Goal: Information Seeking & Learning: Learn about a topic

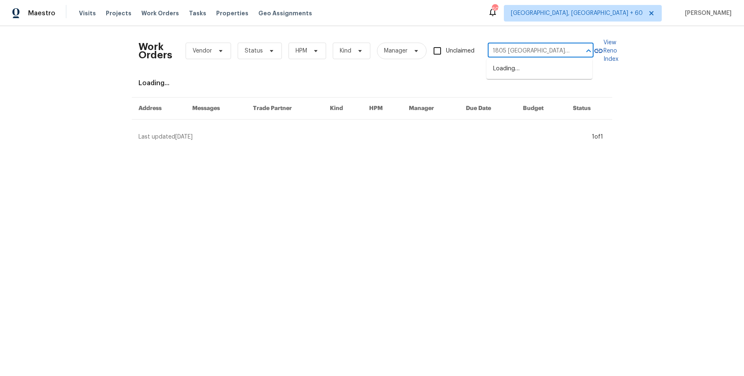
scroll to position [0, 7]
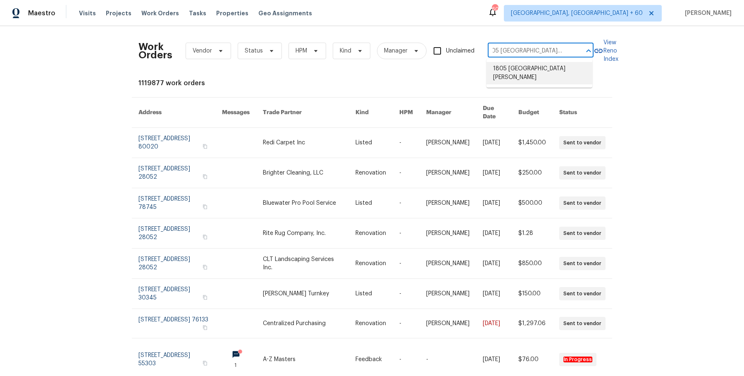
click at [524, 68] on li "1805 Derby Dr, Dixon, CA 95620" at bounding box center [539, 73] width 106 height 22
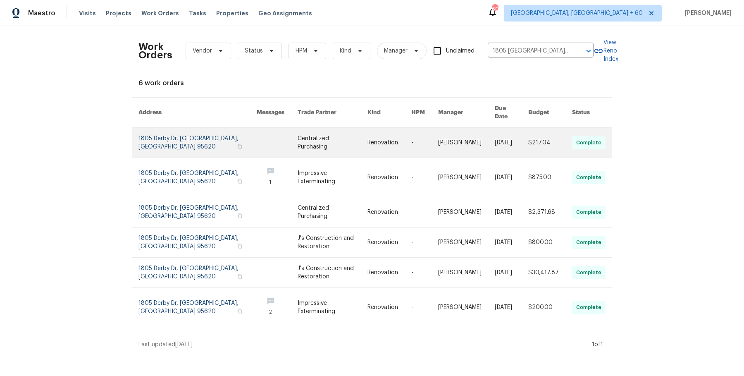
click at [491, 129] on td "8/27/2025" at bounding box center [504, 143] width 33 height 30
click at [463, 130] on link at bounding box center [466, 143] width 57 height 30
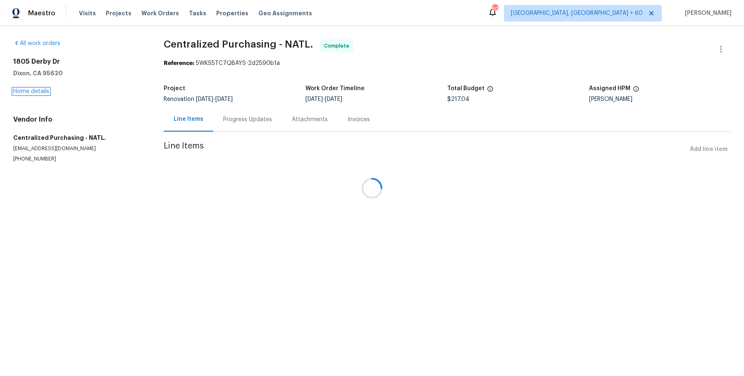
click at [43, 91] on link "Home details" at bounding box center [31, 91] width 36 height 6
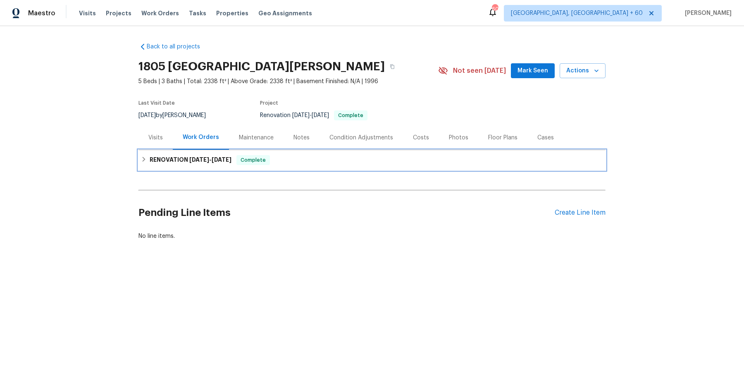
click at [272, 153] on div "RENOVATION 8/19/25 - 9/1/25 Complete" at bounding box center [371, 160] width 467 height 20
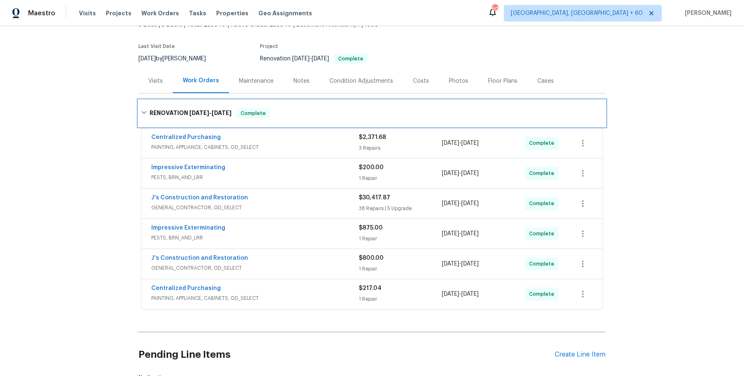
scroll to position [56, 0]
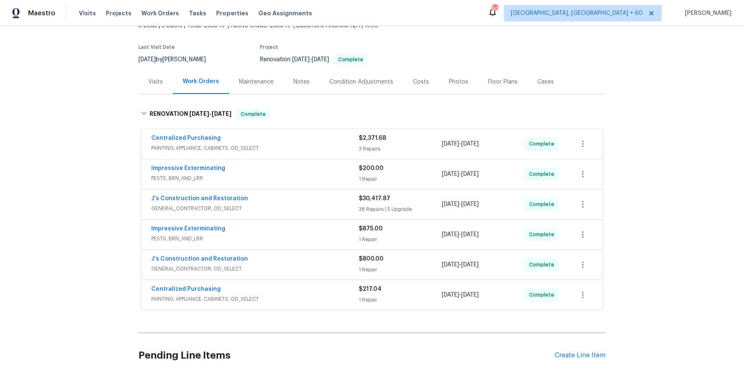
click at [320, 138] on div "Centralized Purchasing" at bounding box center [254, 139] width 207 height 10
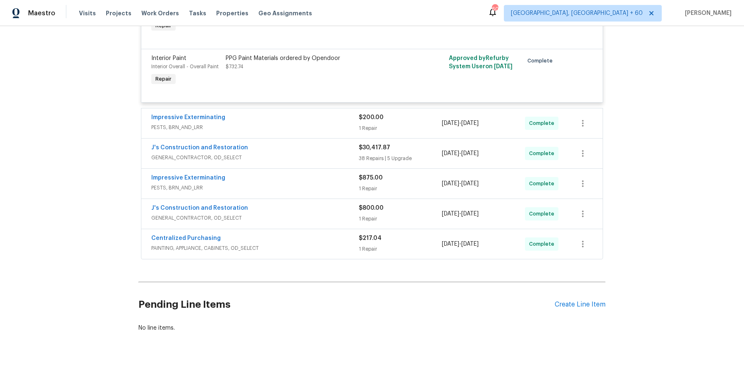
scroll to position [299, 0]
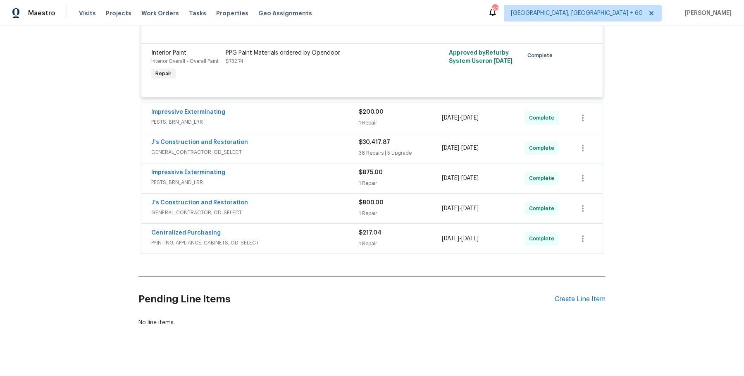
click at [328, 124] on span "PESTS, BRN_AND_LRR" at bounding box center [254, 122] width 207 height 8
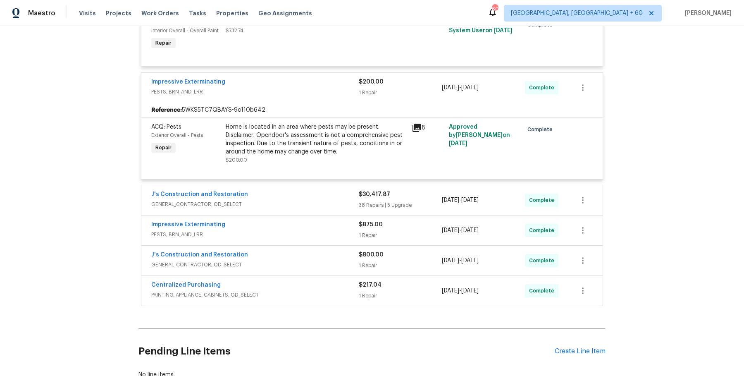
scroll to position [386, 0]
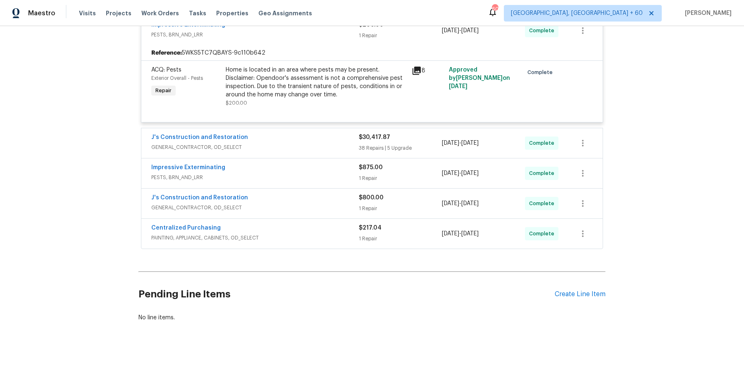
click at [348, 148] on span "GENERAL_CONTRACTOR, OD_SELECT" at bounding box center [254, 147] width 207 height 8
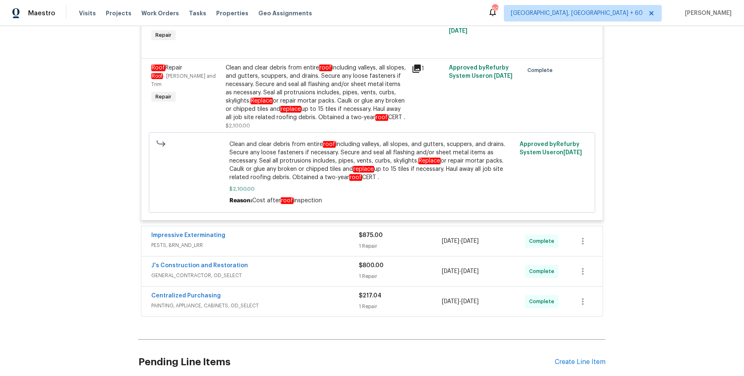
scroll to position [4538, 0]
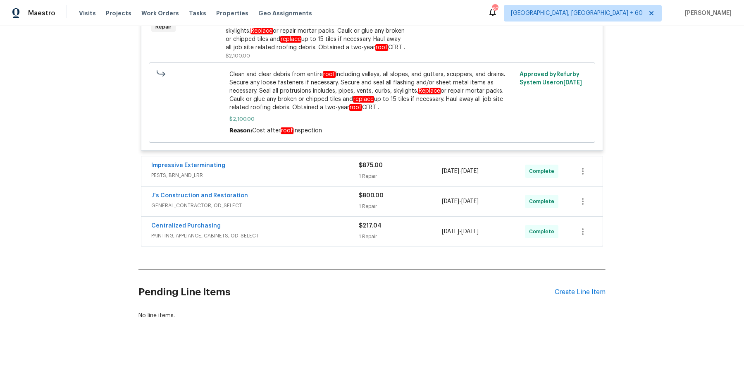
click at [342, 165] on div "Impressive Exterminating" at bounding box center [254, 166] width 207 height 10
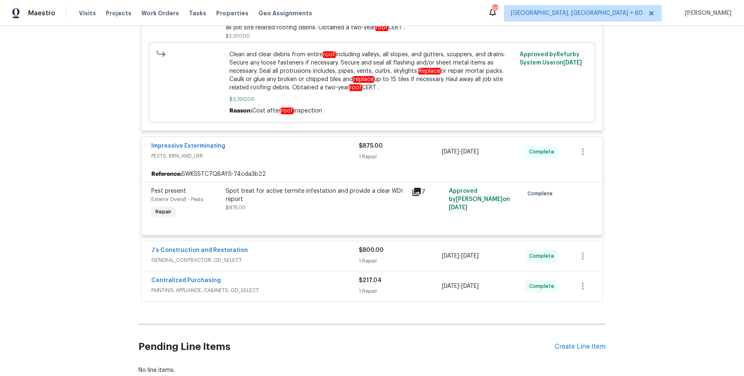
scroll to position [4613, 0]
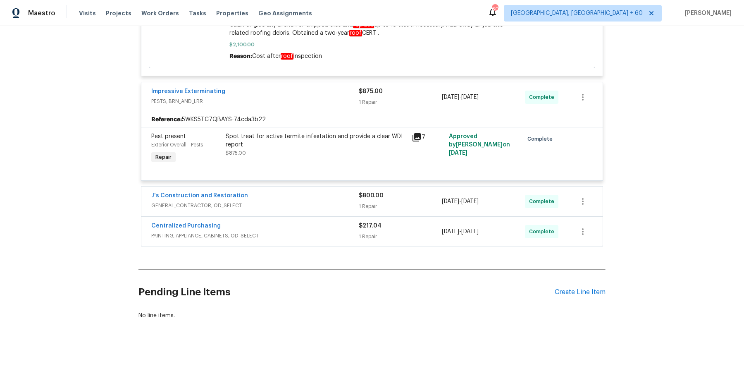
click at [329, 201] on div "J's Construction and Restoration" at bounding box center [254, 196] width 207 height 10
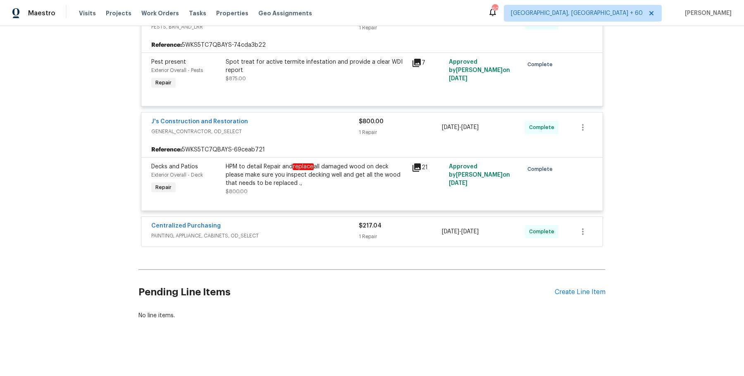
scroll to position [4687, 0]
click at [316, 222] on div "Centralized Purchasing" at bounding box center [254, 227] width 207 height 10
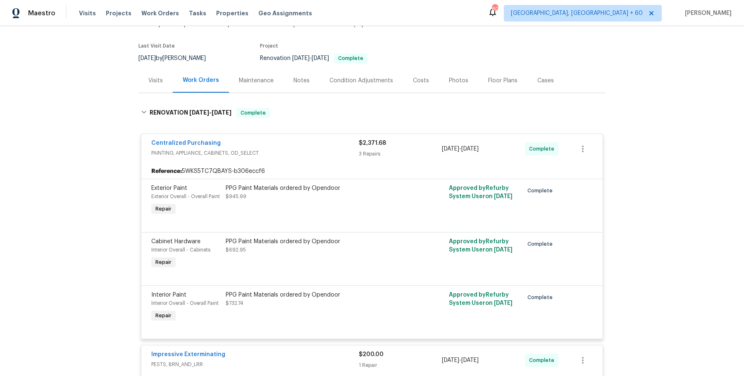
scroll to position [0, 0]
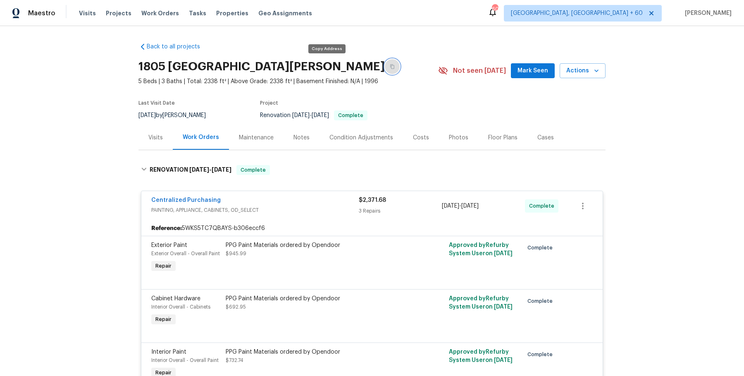
click at [385, 71] on button "button" at bounding box center [392, 66] width 15 height 15
click at [390, 64] on icon "button" at bounding box center [392, 66] width 5 height 5
click at [390, 68] on icon "button" at bounding box center [392, 66] width 5 height 5
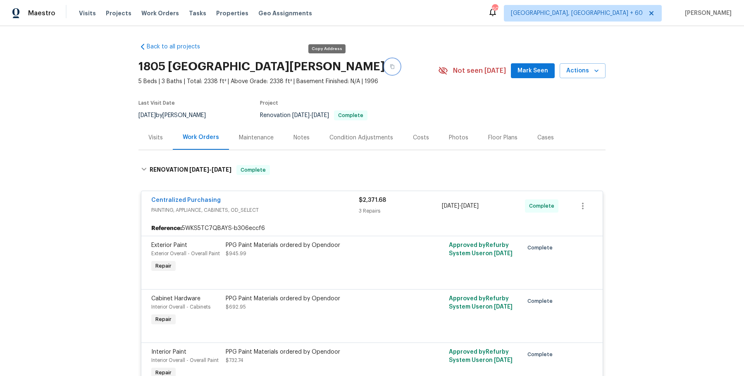
click at [390, 68] on icon "button" at bounding box center [392, 66] width 5 height 5
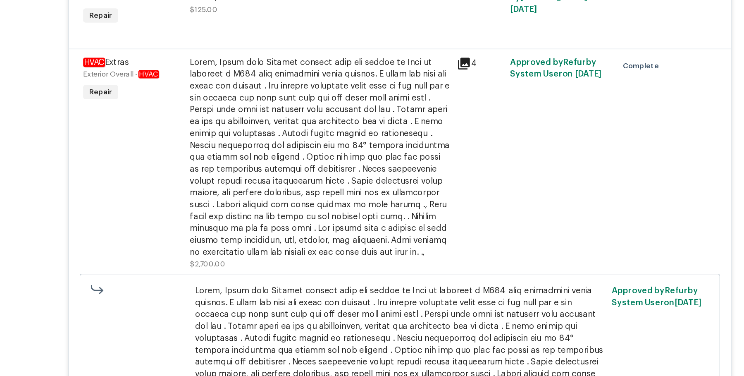
scroll to position [1305, 0]
click at [314, 159] on div at bounding box center [316, 156] width 181 height 141
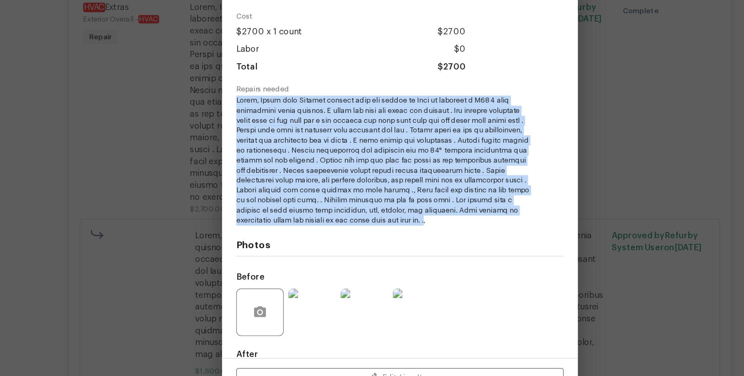
drag, startPoint x: 260, startPoint y: 155, endPoint x: 457, endPoint y: 236, distance: 213.1
click at [457, 236] on div "Vendor J's Construction and Restoration Account Category Repairs Cost $2700 x 1…" at bounding box center [372, 195] width 248 height 279
copy span "Newer, Lenox unit Outdoor outdoor unit not coming on Unit is throwing a E430 co…"
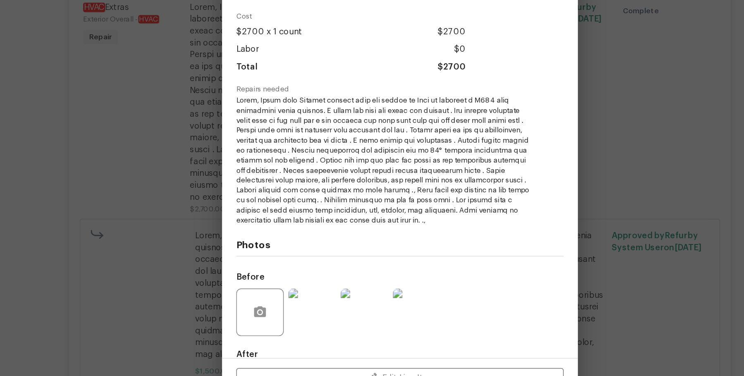
click at [551, 224] on div "HVAC Extras Exterior Overall - HVAC Complete Vendor J's Construction and Restor…" at bounding box center [372, 188] width 744 height 376
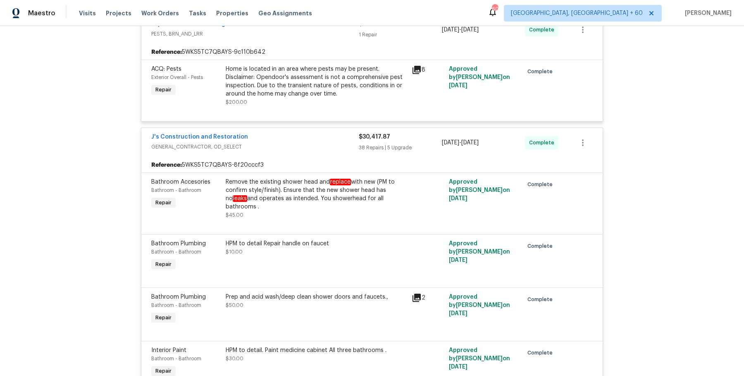
scroll to position [389, 0]
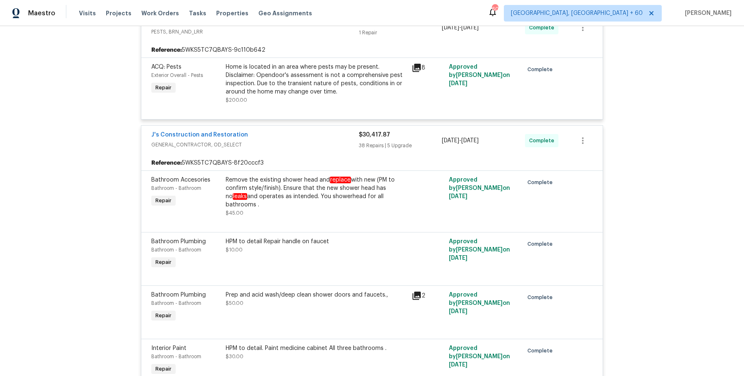
click at [210, 137] on span "J's Construction and Restoration" at bounding box center [199, 135] width 97 height 8
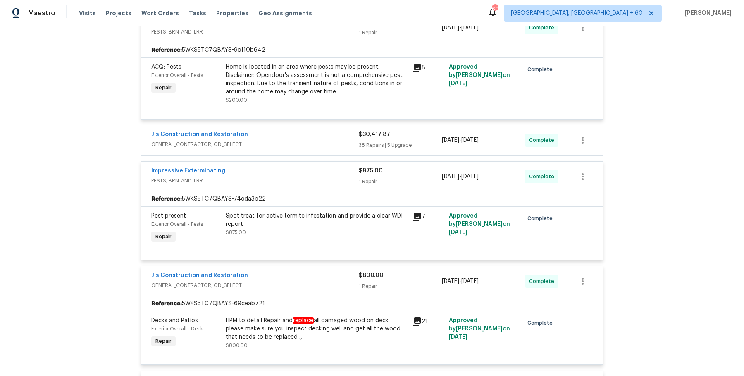
click at [271, 126] on div "J's Construction and Restoration GENERAL_CONTRACTOR, OD_SELECT $30,417.87 38 Re…" at bounding box center [371, 140] width 461 height 30
click at [271, 138] on div "J's Construction and Restoration" at bounding box center [254, 135] width 207 height 10
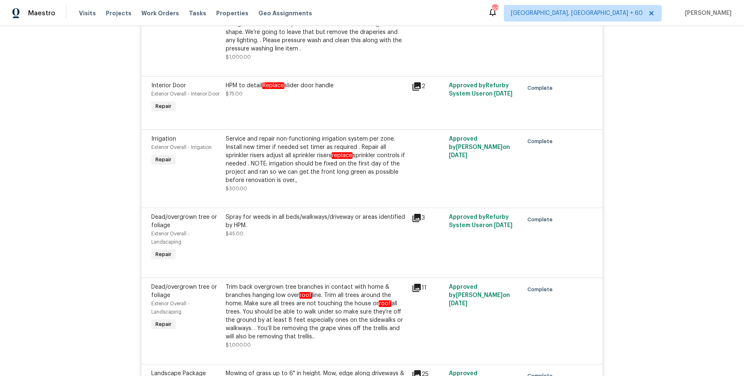
scroll to position [1826, 0]
click at [332, 165] on div "Service and repair non-functioning irrigation system per zone. Install new time…" at bounding box center [316, 159] width 181 height 50
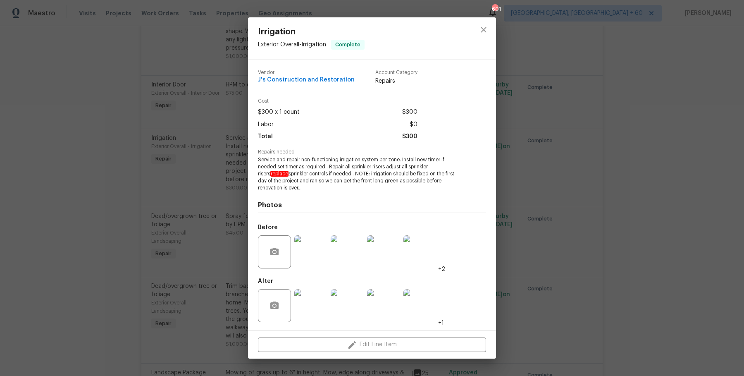
click at [612, 117] on div "Irrigation Exterior Overall - Irrigation Complete Vendor J's Construction and R…" at bounding box center [372, 188] width 744 height 376
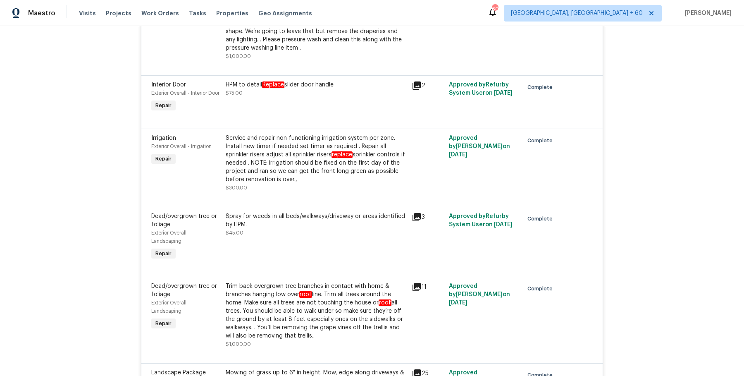
click at [295, 169] on div "Service and repair non-functioning irrigation system per zone. Install new time…" at bounding box center [316, 159] width 181 height 50
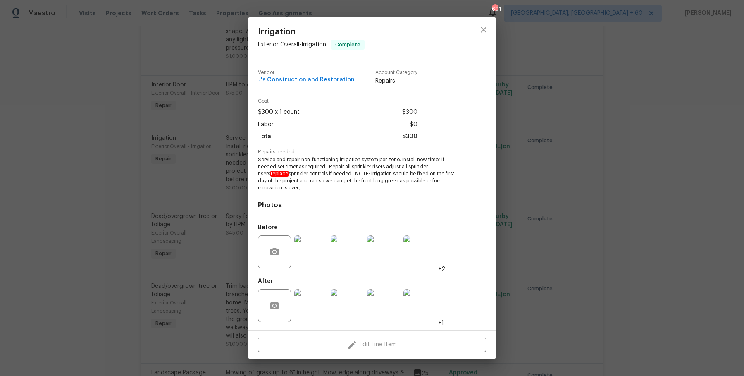
drag, startPoint x: 258, startPoint y: 165, endPoint x: 465, endPoint y: 184, distance: 207.9
click at [465, 184] on div "Repairs needed Service and repair non-functioning irrigation system per zone. I…" at bounding box center [372, 170] width 228 height 42
copy span "Service and repair non-functioning irrigation system per zone. Install new time…"
drag, startPoint x: 204, startPoint y: 98, endPoint x: 204, endPoint y: 84, distance: 13.6
click at [204, 98] on div "Irrigation Exterior Overall - Irrigation Complete Vendor J's Construction and R…" at bounding box center [372, 188] width 744 height 376
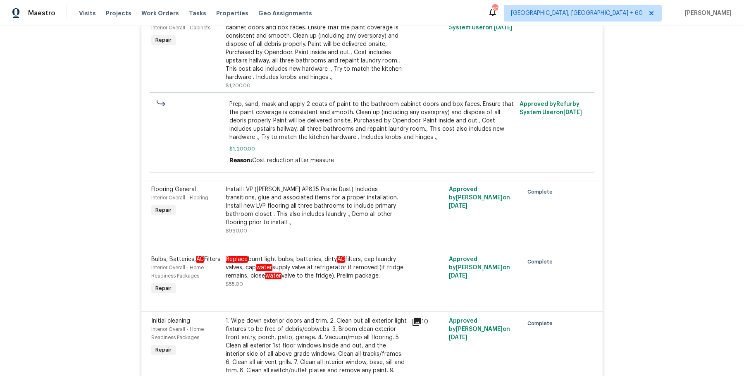
scroll to position [3086, 0]
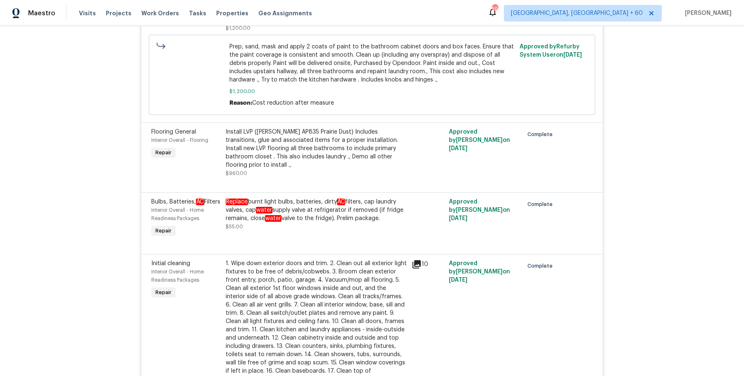
click at [315, 169] on div "Install LVP (Knighton AP835 Prairie Dust) Includes transitions, glue and associ…" at bounding box center [316, 148] width 181 height 41
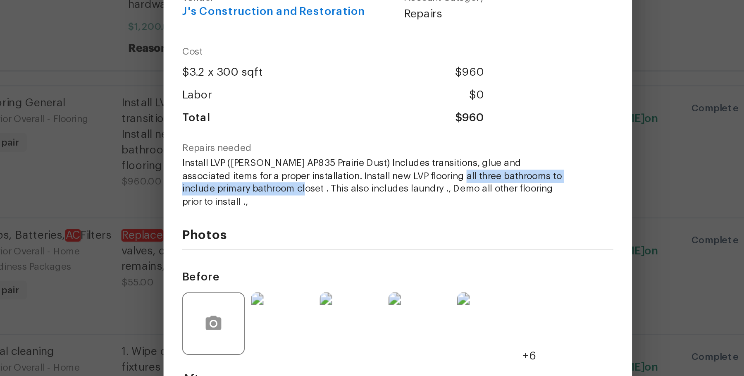
drag, startPoint x: 378, startPoint y: 173, endPoint x: 297, endPoint y: 181, distance: 81.0
click at [297, 181] on span "Install LVP (Knighton AP835 Prairie Dust) Includes transitions, glue and associ…" at bounding box center [360, 174] width 205 height 28
copy span "hree bathrooms to include primary bathroom closet"
click at [382, 175] on span "Install LVP (Knighton AP835 Prairie Dust) Includes transitions, glue and associ…" at bounding box center [360, 174] width 205 height 28
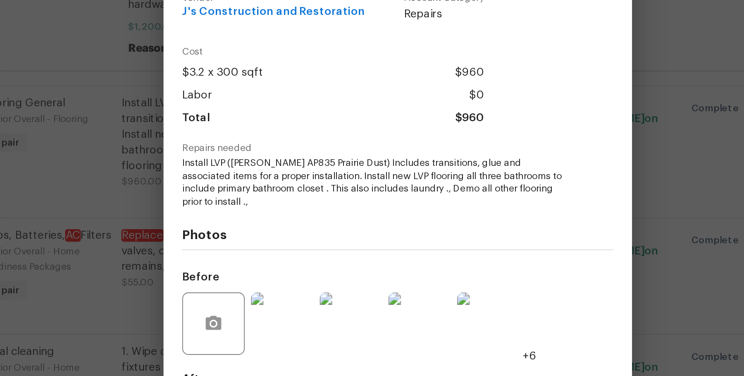
click at [377, 175] on span "Install LVP (Knighton AP835 Prairie Dust) Includes transitions, glue and associ…" at bounding box center [360, 174] width 205 height 28
click at [233, 135] on div "Flooring General Interior Overall - Flooring Complete Vendor J's Construction a…" at bounding box center [372, 188] width 744 height 376
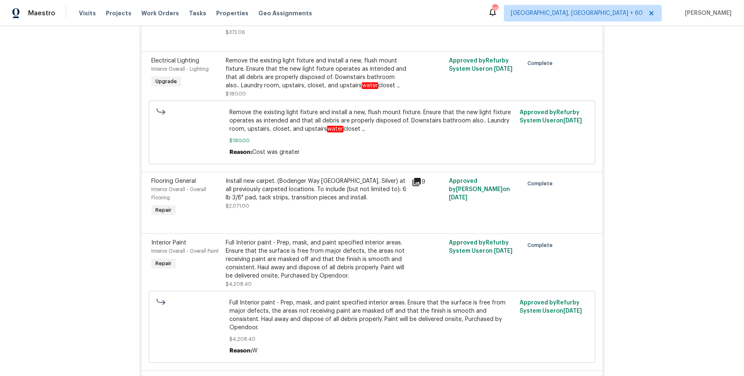
scroll to position [3028, 0]
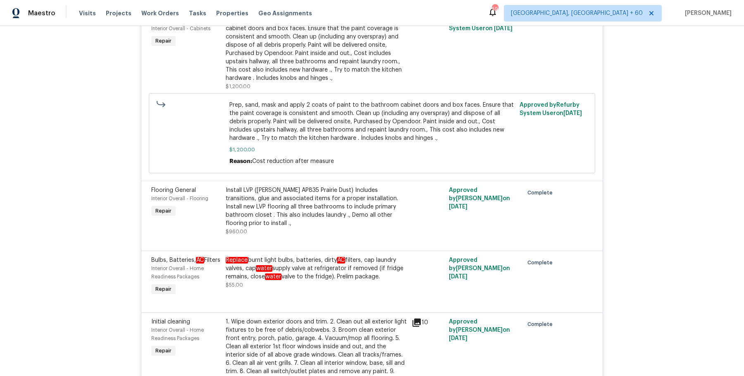
click at [255, 212] on div "Install LVP (Knighton AP835 Prairie Dust) Includes transitions, glue and associ…" at bounding box center [316, 206] width 181 height 41
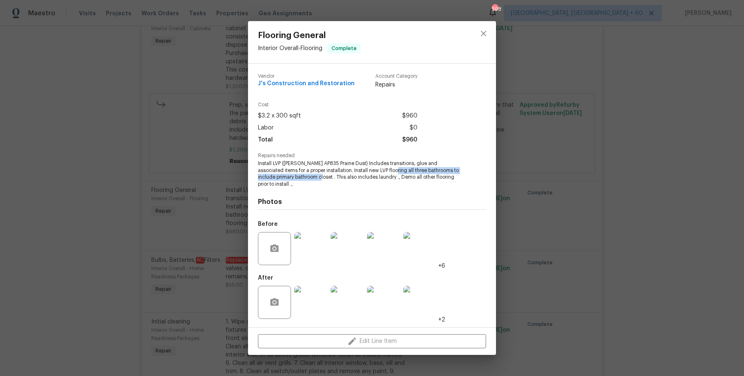
drag, startPoint x: 370, startPoint y: 174, endPoint x: 296, endPoint y: 181, distance: 74.4
click at [296, 181] on span "Install LVP (Knighton AP835 Prairie Dust) Includes transitions, glue and associ…" at bounding box center [360, 174] width 205 height 28
copy span "all three bathrooms to include primary bathroom closet"
click at [545, 258] on div "Flooring General Interior Overall - Flooring Complete Vendor J's Construction a…" at bounding box center [372, 188] width 744 height 376
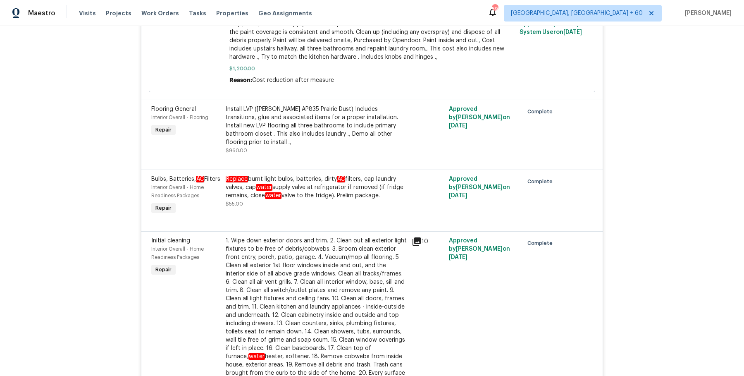
scroll to position [3107, 0]
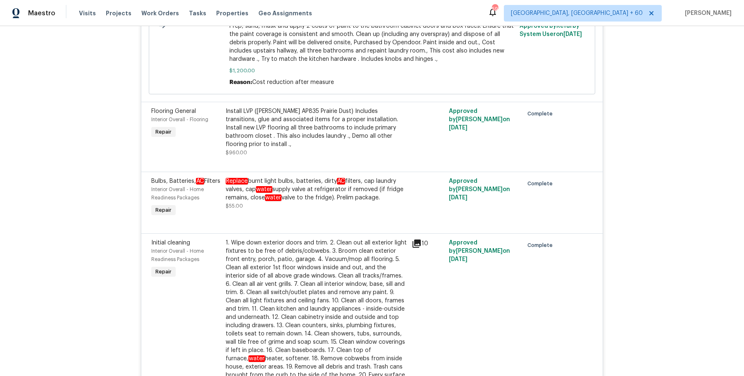
click at [511, 228] on div at bounding box center [371, 223] width 441 height 10
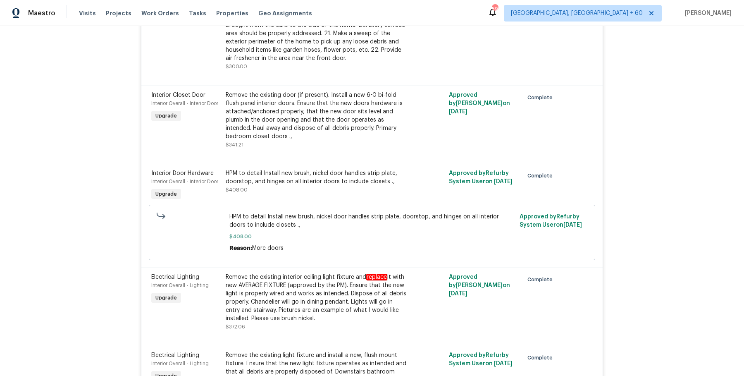
scroll to position [3471, 0]
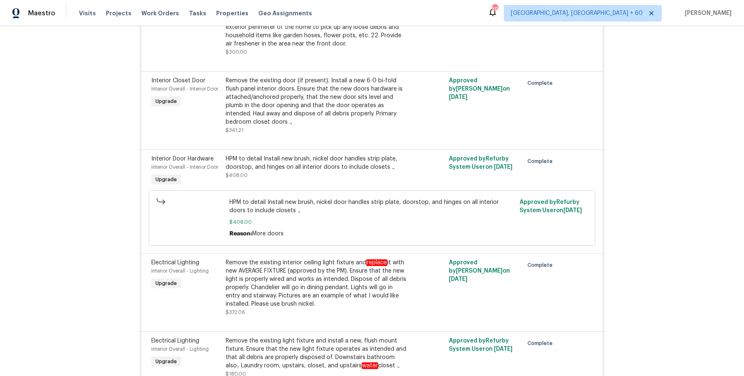
click at [308, 99] on div "Remove the existing door (if present). Install a new 6-0 bi-fold flush panel in…" at bounding box center [316, 101] width 181 height 50
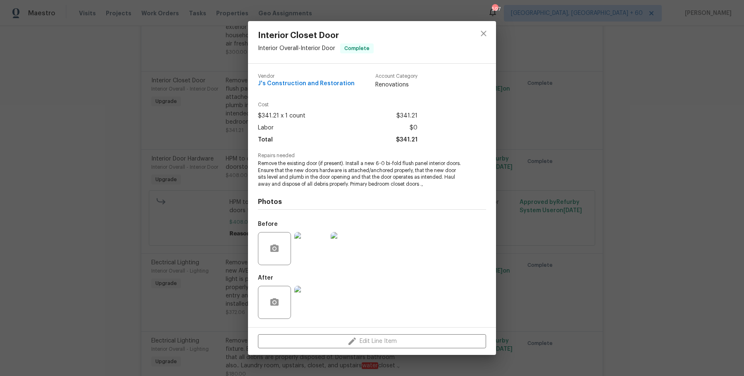
click at [315, 245] on img at bounding box center [310, 248] width 33 height 33
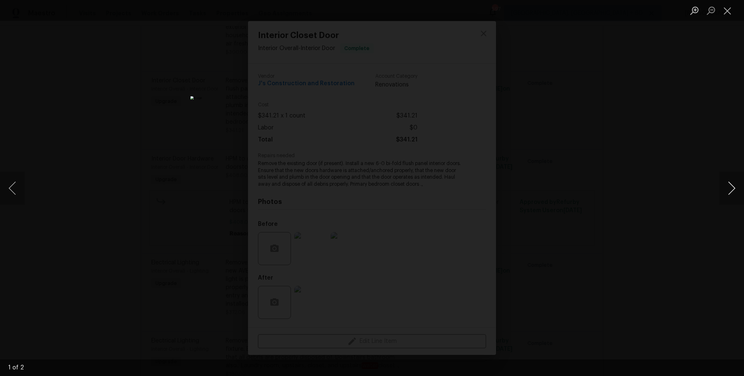
click at [726, 186] on button "Next image" at bounding box center [731, 188] width 25 height 33
click at [697, 141] on div "Lightbox" at bounding box center [372, 188] width 744 height 376
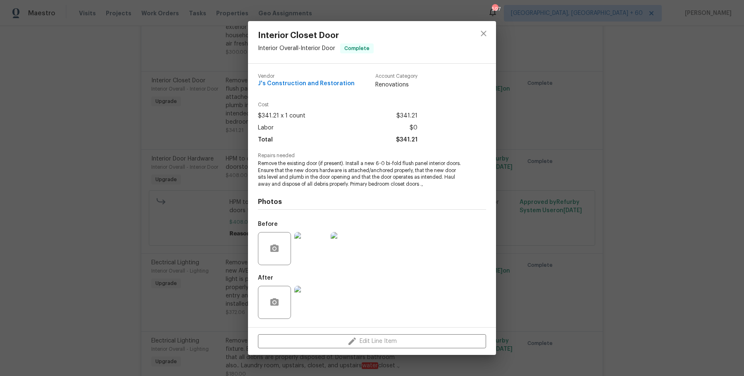
click at [697, 141] on div "Interior Closet Door Interior Overall - Interior Door Complete Vendor J's Const…" at bounding box center [372, 188] width 744 height 376
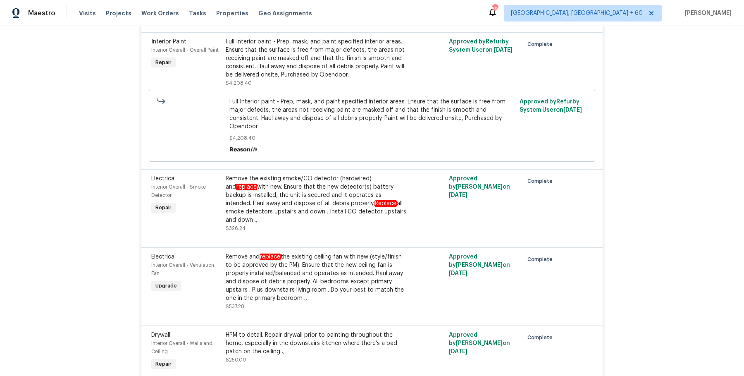
scroll to position [3956, 0]
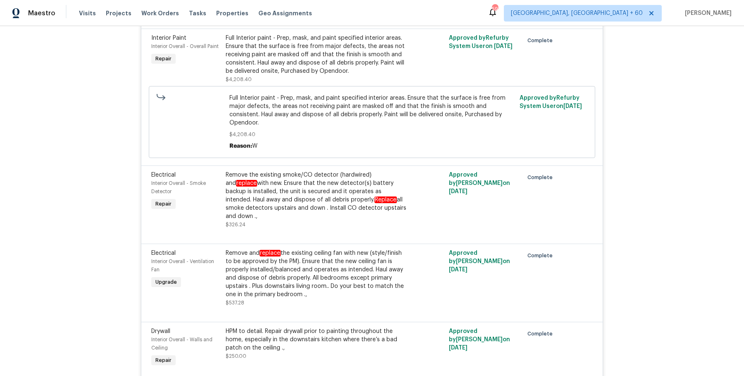
click at [330, 196] on div "Remove the existing smoke/CO detector (hardwired) and replace with new. Ensure …" at bounding box center [316, 196] width 181 height 50
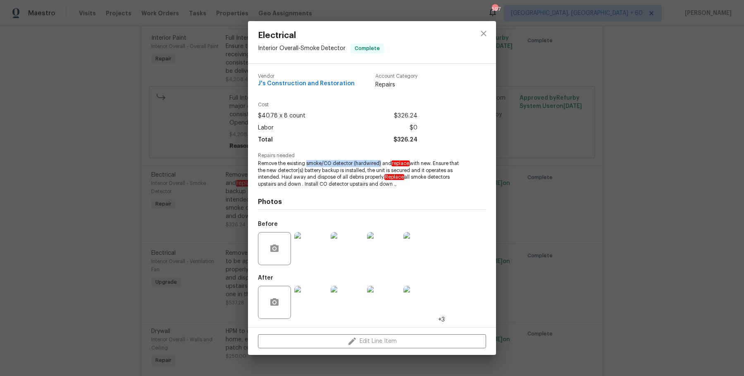
drag, startPoint x: 307, startPoint y: 163, endPoint x: 380, endPoint y: 163, distance: 73.6
click at [380, 163] on span "Remove the existing smoke/CO detector (hardwired) and replace with new. Ensure …" at bounding box center [360, 174] width 205 height 28
drag, startPoint x: 258, startPoint y: 162, endPoint x: 441, endPoint y: 186, distance: 185.5
click at [441, 186] on div "Vendor J's Construction and Restoration Account Category Repairs Cost $40.78 x …" at bounding box center [372, 195] width 248 height 263
copy span "Remove the existing smoke/CO detector (hardwired) and replace with new. Ensure …"
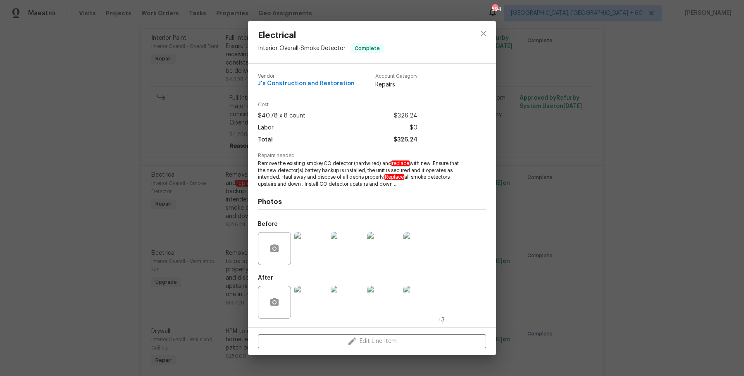
click at [522, 91] on div "Electrical Interior Overall - Smoke Detector Complete Vendor J's Construction a…" at bounding box center [372, 188] width 744 height 376
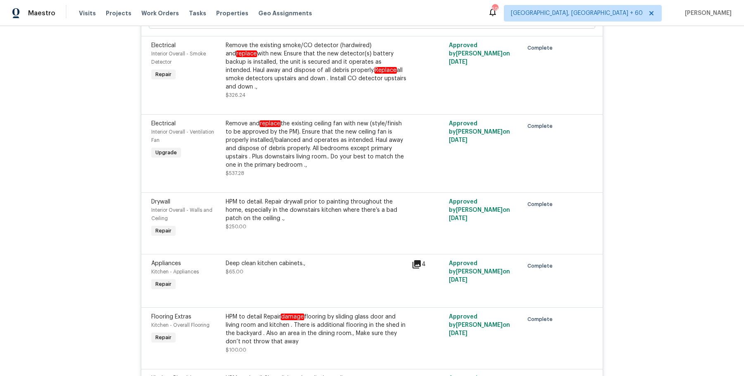
scroll to position [4103, 0]
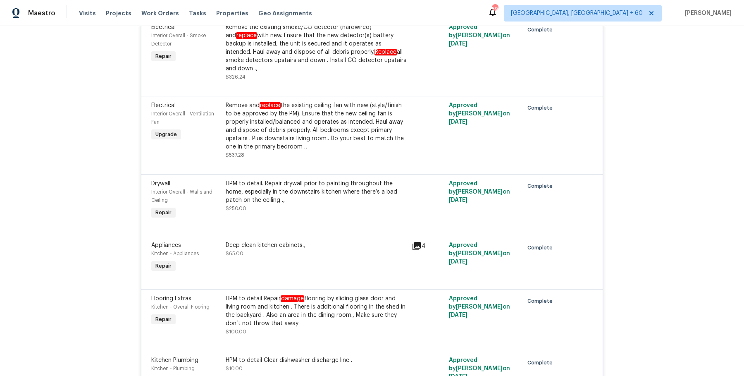
click at [322, 139] on div "Remove and replace the existing ceiling fan with new (style/finish to be approv…" at bounding box center [316, 126] width 181 height 50
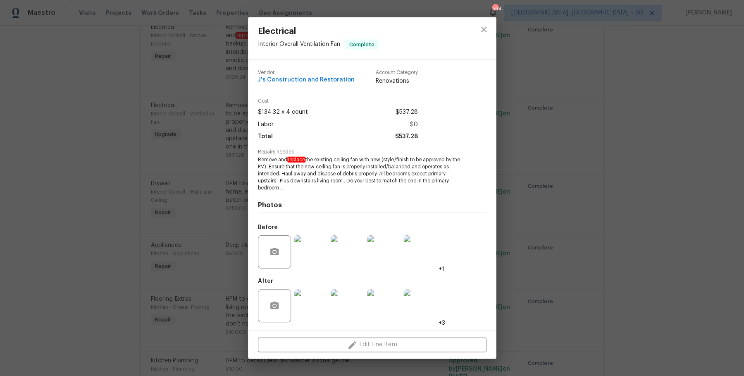
scroll to position [0, 0]
click at [351, 253] on img at bounding box center [347, 251] width 33 height 33
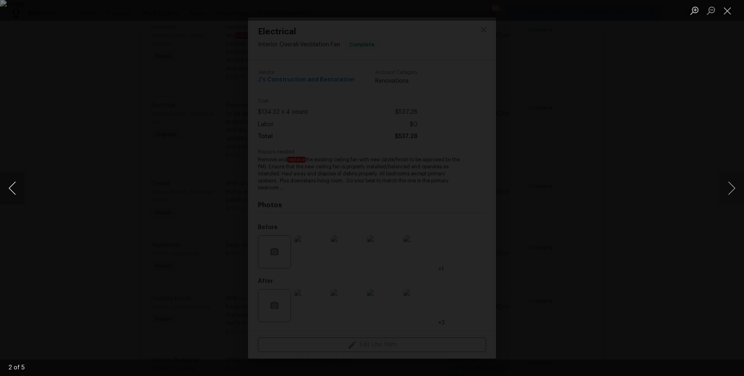
click at [12, 191] on button "Previous image" at bounding box center [12, 188] width 25 height 33
click at [13, 191] on button "Previous image" at bounding box center [12, 188] width 25 height 33
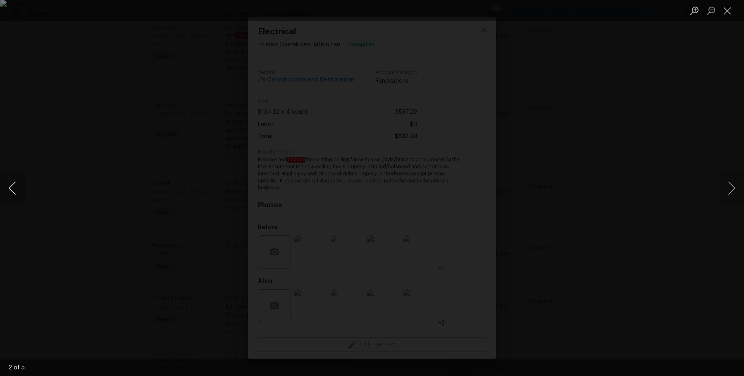
click at [13, 191] on button "Previous image" at bounding box center [12, 188] width 25 height 33
click at [722, 10] on button "Close lightbox" at bounding box center [727, 10] width 17 height 14
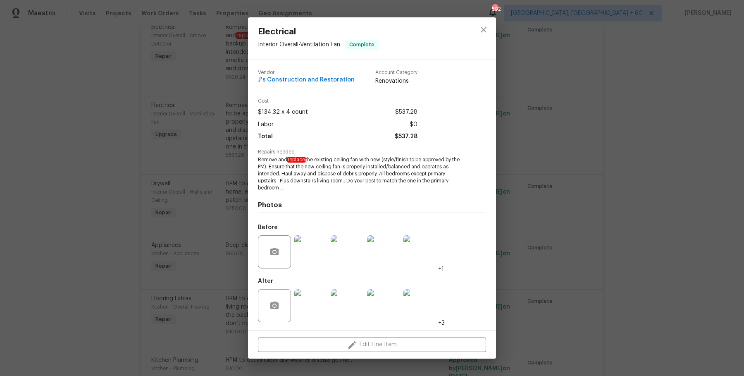
drag, startPoint x: 671, startPoint y: 128, endPoint x: 671, endPoint y: 123, distance: 5.0
click at [671, 128] on div "Electrical Interior Overall - Ventilation Fan Complete Vendor J's Construction …" at bounding box center [372, 188] width 744 height 376
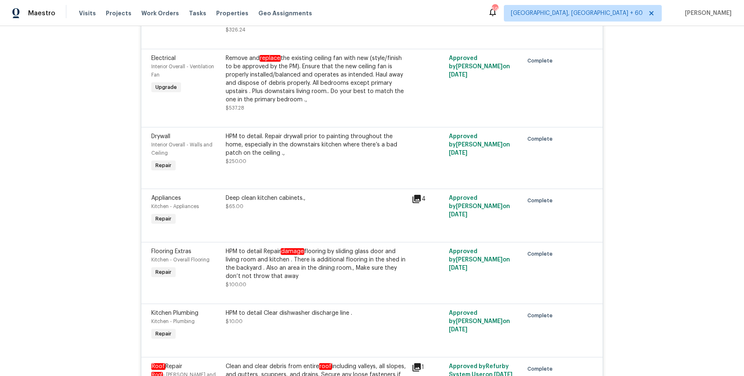
scroll to position [4156, 0]
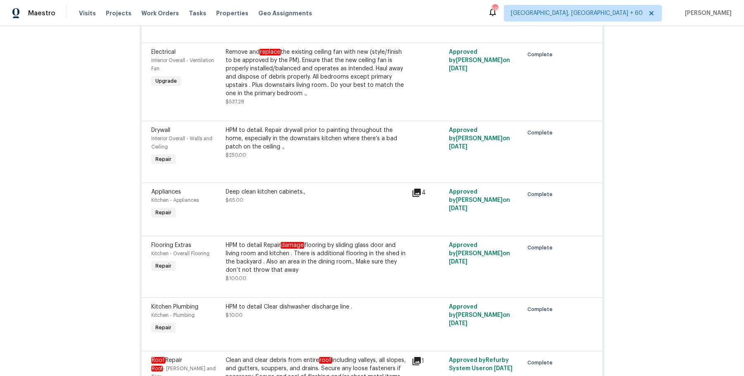
click at [338, 147] on div "HPM to detail. Repair drywall prior to painting throughout the home, especially…" at bounding box center [316, 138] width 181 height 25
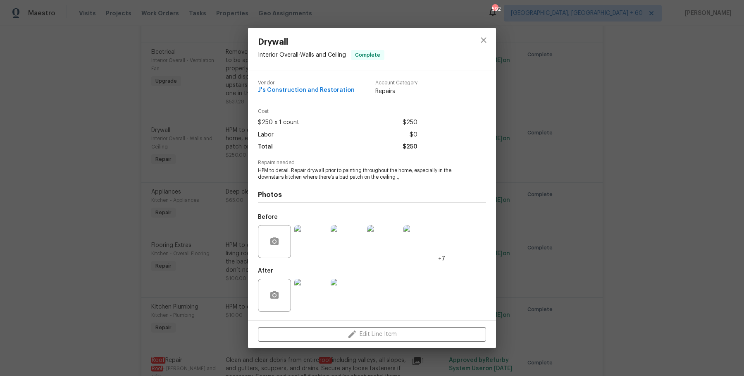
click at [656, 241] on div "Drywall Interior Overall - Walls and Ceiling Complete Vendor J's Construction a…" at bounding box center [372, 188] width 744 height 376
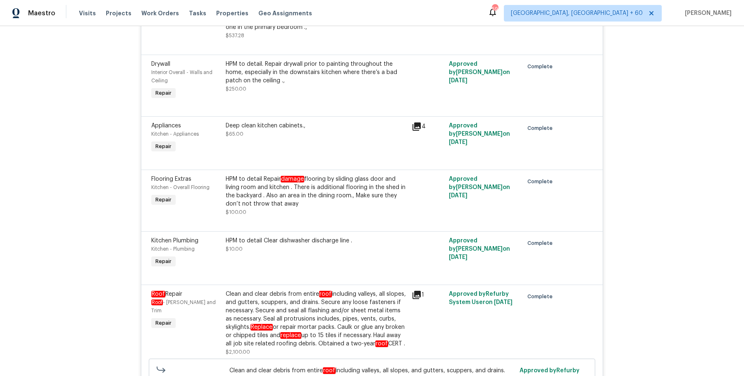
scroll to position [4221, 0]
click at [260, 193] on div "HPM to detail Repair damage flooring by sliding glass door and living room and …" at bounding box center [316, 192] width 181 height 33
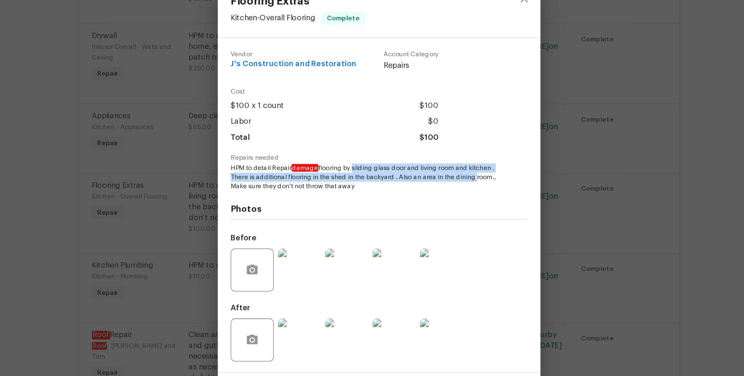
drag, startPoint x: 352, startPoint y: 167, endPoint x: 455, endPoint y: 172, distance: 103.4
click at [455, 172] on span "HPM to detail Repair damage flooring by sliding glass door and living room and …" at bounding box center [360, 173] width 205 height 21
drag, startPoint x: 291, startPoint y: 166, endPoint x: 414, endPoint y: 174, distance: 123.4
click at [414, 174] on span "HPM to detail Repair damage flooring by sliding glass door and living room and …" at bounding box center [360, 173] width 205 height 21
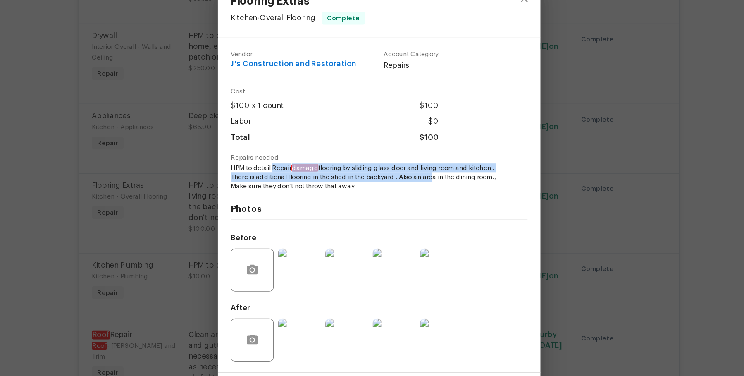
click at [304, 170] on span "HPM to detail Repair damage flooring by sliding glass door and living room and …" at bounding box center [360, 173] width 205 height 21
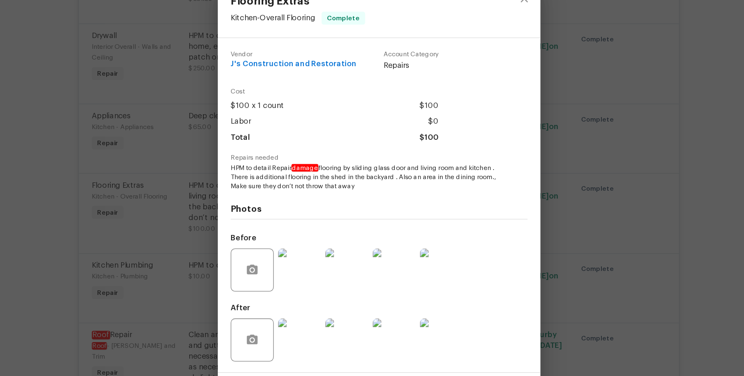
drag, startPoint x: 258, startPoint y: 167, endPoint x: 392, endPoint y: 181, distance: 134.7
click at [392, 181] on span "HPM to detail Repair damage flooring by sliding glass door and living room and …" at bounding box center [360, 173] width 205 height 21
copy span "HPM to detail Repair damage flooring by sliding glass door and living room and …"
click at [301, 244] on img at bounding box center [310, 245] width 33 height 33
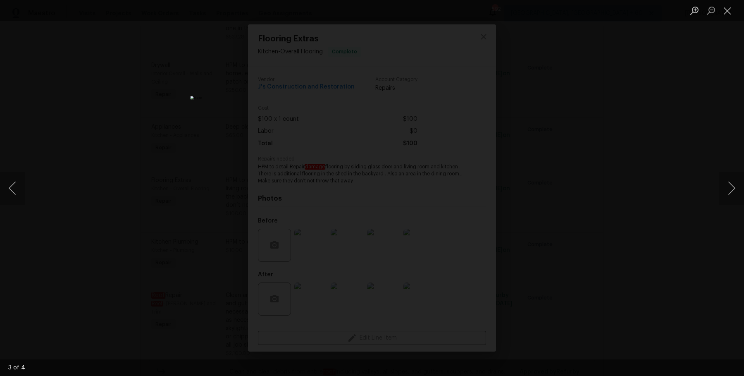
click at [661, 98] on div "Lightbox" at bounding box center [372, 188] width 744 height 376
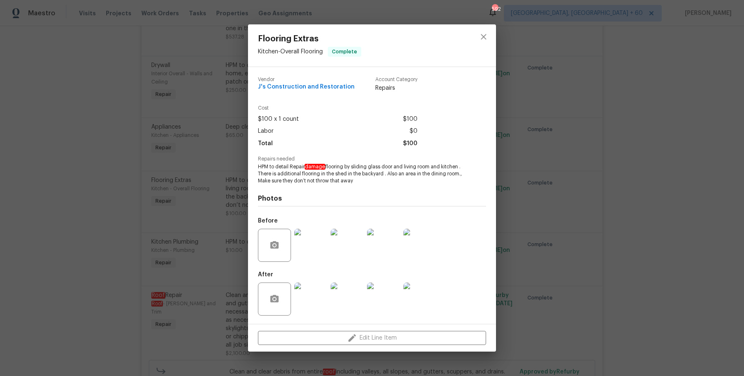
click at [661, 98] on div "Flooring Extras Kitchen - Overall Flooring Complete Vendor J's Construction and…" at bounding box center [372, 188] width 744 height 376
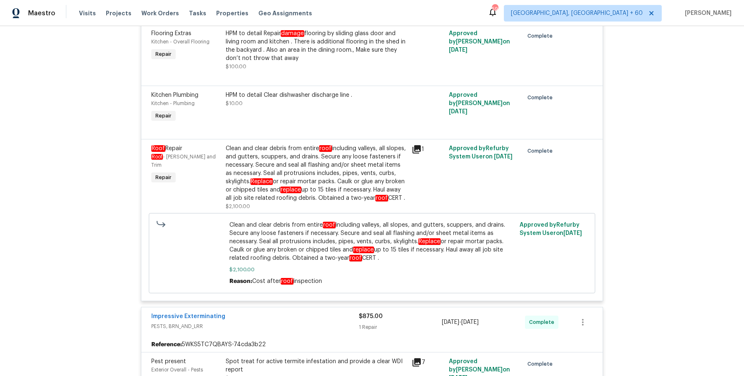
scroll to position [4382, 0]
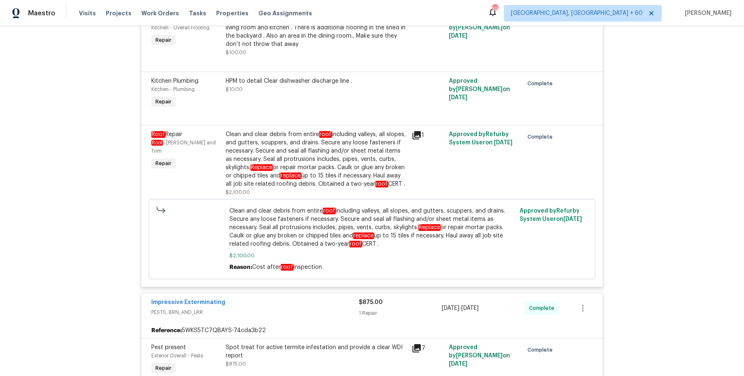
click at [331, 172] on div "Clean and clear debris from entire roof including valleys, all slopes, and gutt…" at bounding box center [316, 159] width 181 height 58
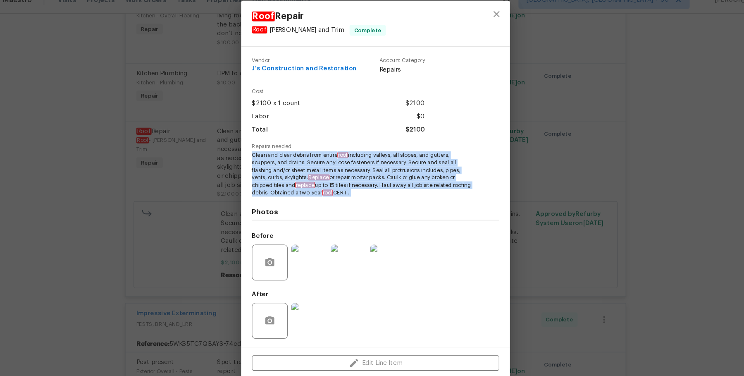
drag, startPoint x: 258, startPoint y: 156, endPoint x: 389, endPoint y: 195, distance: 136.9
click at [389, 195] on div "Vendor J's Construction and Restoration Account Category Repairs Cost $2100 x 1…" at bounding box center [372, 195] width 228 height 271
copy span "Clean and clear debris from entire roof including valleys, all slopes, and gutt…"
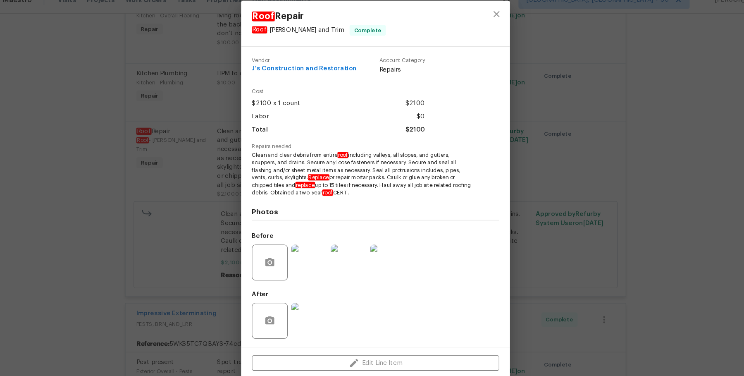
click at [265, 198] on div "Photos Before After" at bounding box center [372, 263] width 228 height 136
click at [585, 141] on div "Roof Repair Roof - Eaves and Trim Complete Vendor J's Construction and Restorat…" at bounding box center [372, 188] width 744 height 376
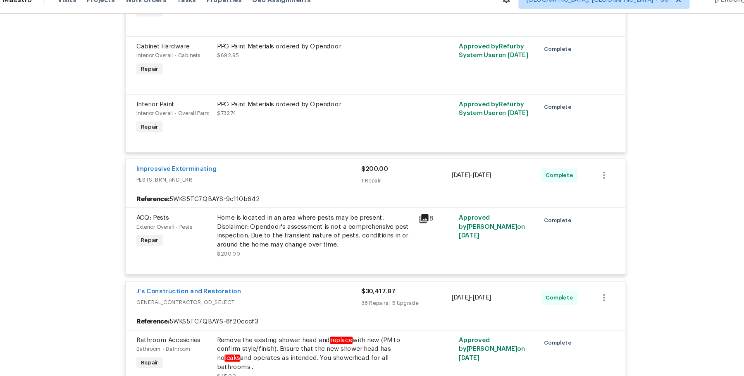
scroll to position [0, 0]
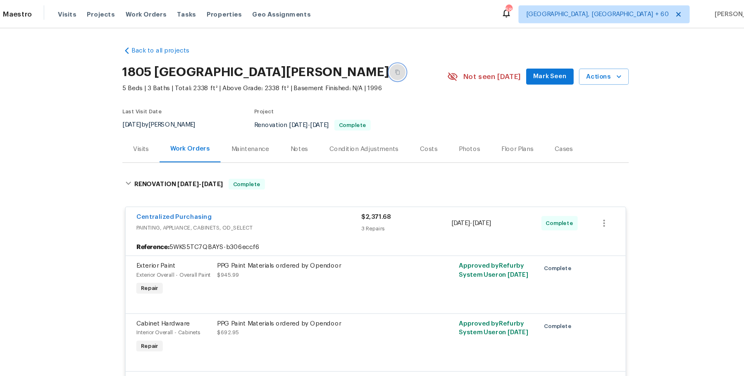
click at [390, 64] on icon "button" at bounding box center [392, 66] width 5 height 5
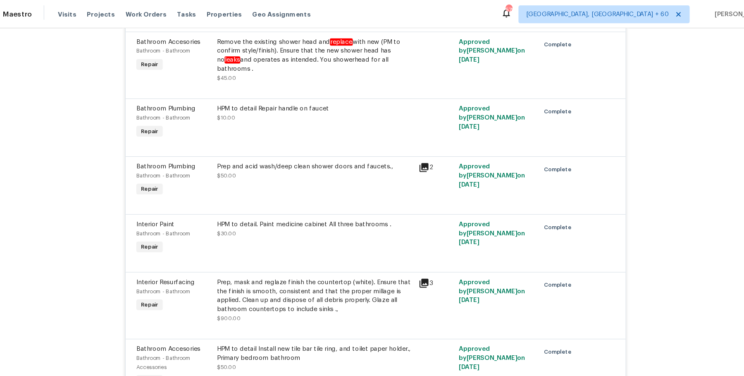
scroll to position [584, 0]
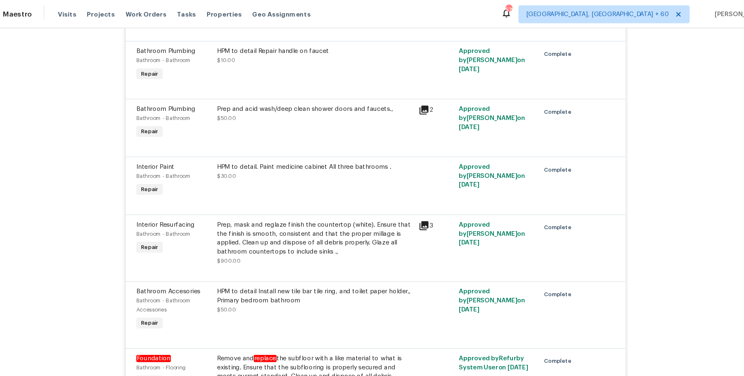
click at [310, 205] on div "Prep, mask and reglaze finish the countertop (white). Ensure that the finish is…" at bounding box center [316, 219] width 181 height 33
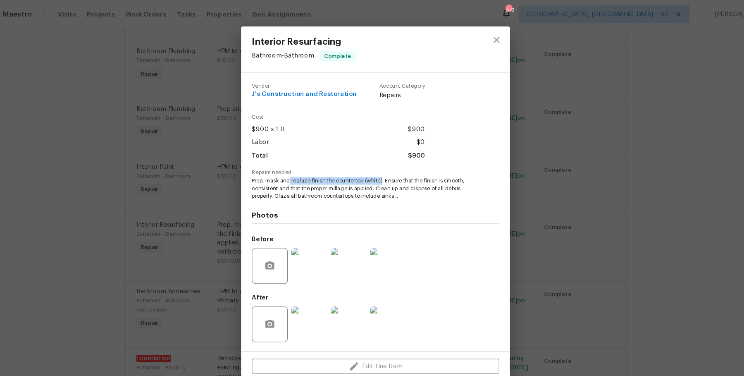
drag, startPoint x: 295, startPoint y: 168, endPoint x: 377, endPoint y: 167, distance: 82.3
click at [377, 167] on span "Prep, mask and reglaze finish the countertop (white). Ensure that the finish is…" at bounding box center [360, 173] width 205 height 21
copy span "reglaze finish the countertop (white"
click at [176, 142] on div "Interior Resurfacing Bathroom - Bathroom Complete Vendor J's Construction and R…" at bounding box center [372, 188] width 744 height 376
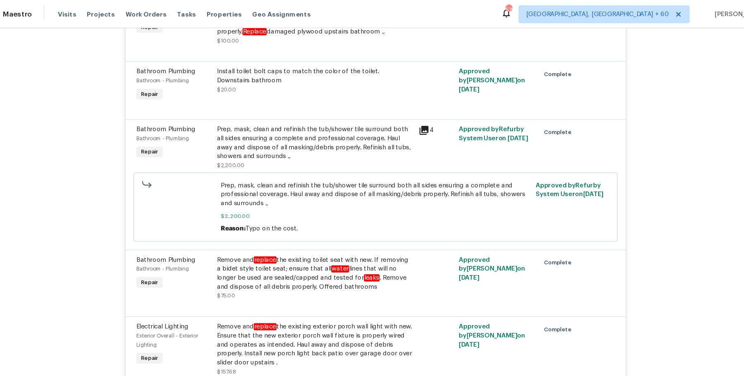
scroll to position [922, 0]
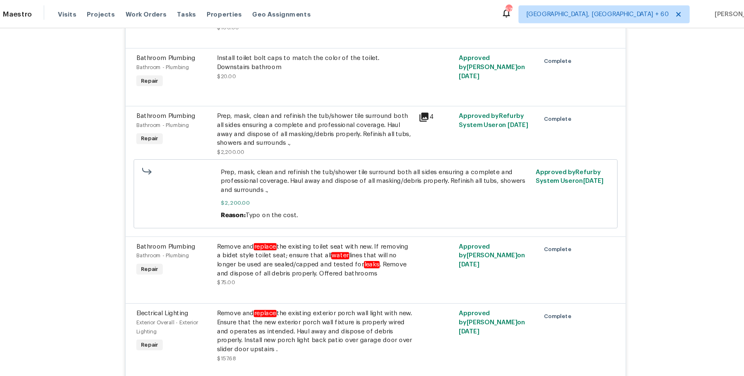
click at [249, 91] on div at bounding box center [371, 88] width 441 height 10
click at [258, 114] on div "Prep, mask, clean and refinish the tub/shower tile surround both all sides ensu…" at bounding box center [316, 119] width 181 height 33
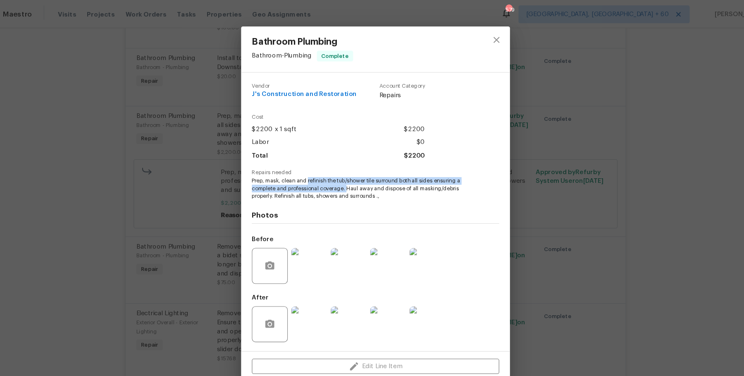
drag, startPoint x: 310, startPoint y: 166, endPoint x: 344, endPoint y: 172, distance: 34.7
click at [344, 172] on span "Prep, mask, clean and refinish the tub/shower tile surround both all sides ensu…" at bounding box center [360, 173] width 205 height 21
copy span "refinish the tub/shower tile surround both all sides ensuring a complete and pr…"
click at [246, 112] on div "Bathroom Plumbing Bathroom - Plumbing Complete Vendor J's Construction and Rest…" at bounding box center [372, 188] width 744 height 376
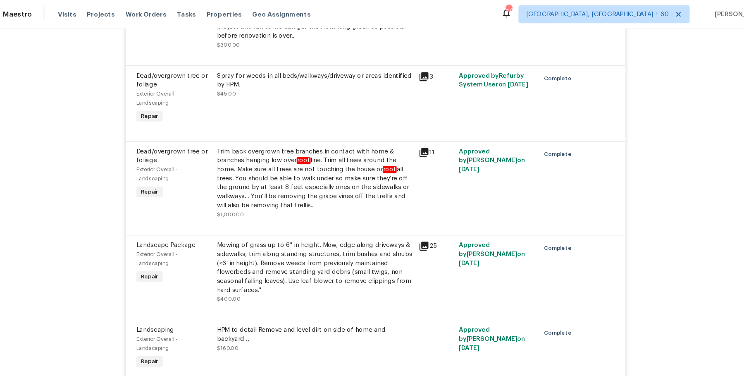
scroll to position [1963, 0]
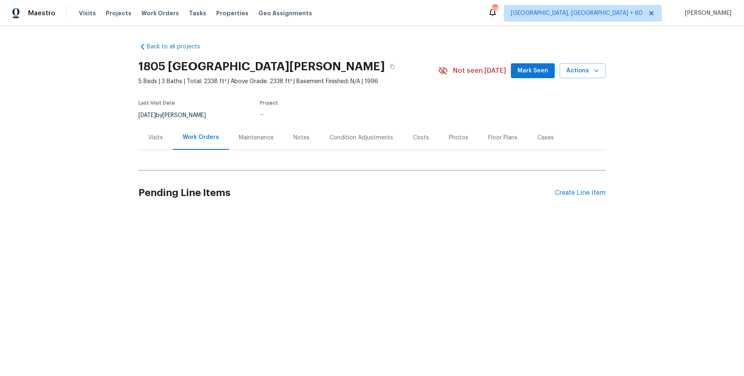
click at [156, 128] on div "Visits" at bounding box center [155, 137] width 34 height 24
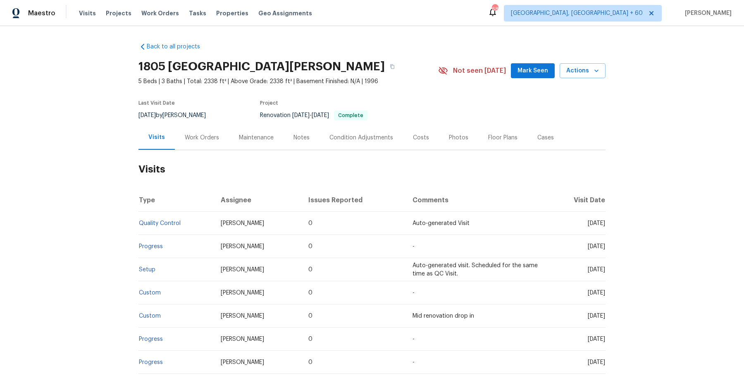
click at [153, 273] on td "Setup" at bounding box center [176, 269] width 76 height 23
click at [153, 271] on link "Setup" at bounding box center [147, 270] width 17 height 6
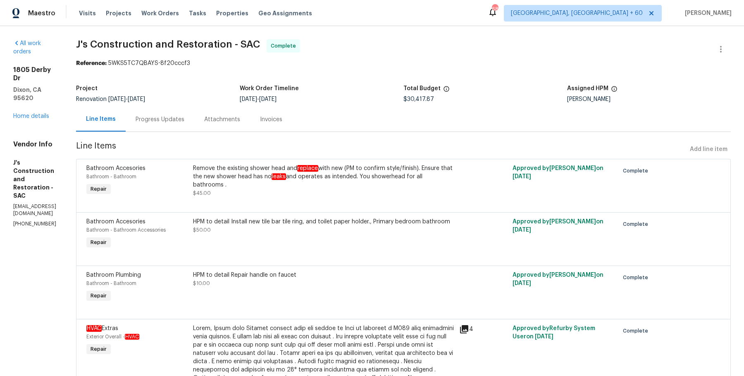
click at [191, 124] on div "Progress Updates" at bounding box center [160, 119] width 69 height 24
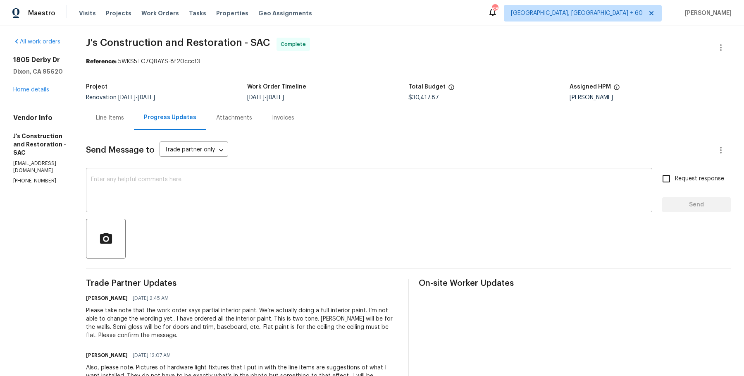
scroll to position [2, 0]
click at [236, 121] on div "Attachments" at bounding box center [234, 117] width 56 height 24
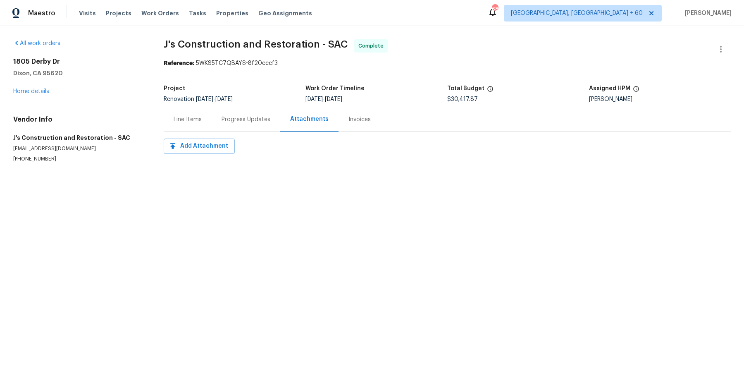
click at [365, 125] on div "Invoices" at bounding box center [360, 119] width 42 height 24
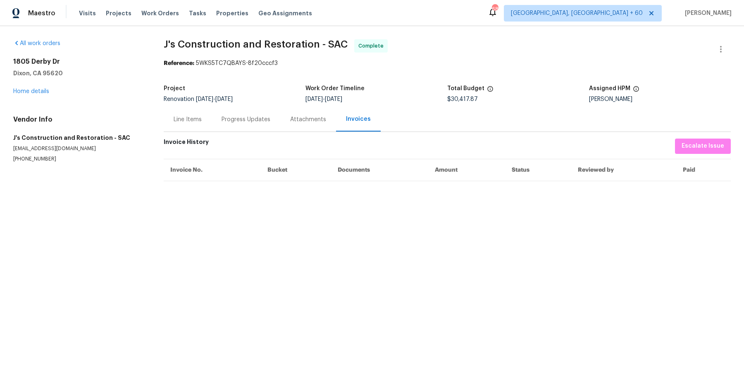
click at [293, 120] on div "Attachments" at bounding box center [308, 119] width 36 height 8
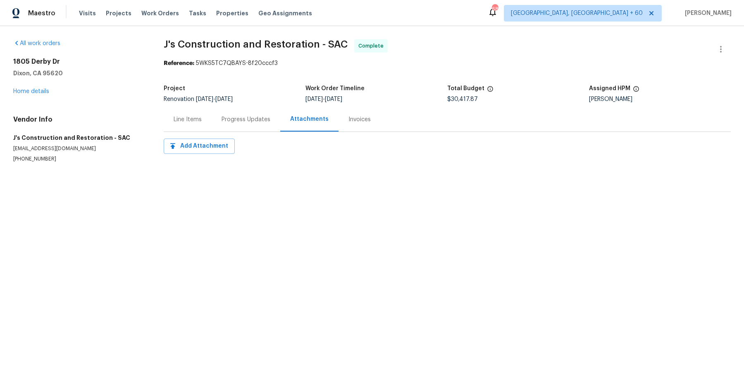
click at [246, 117] on div "Progress Updates" at bounding box center [246, 119] width 49 height 8
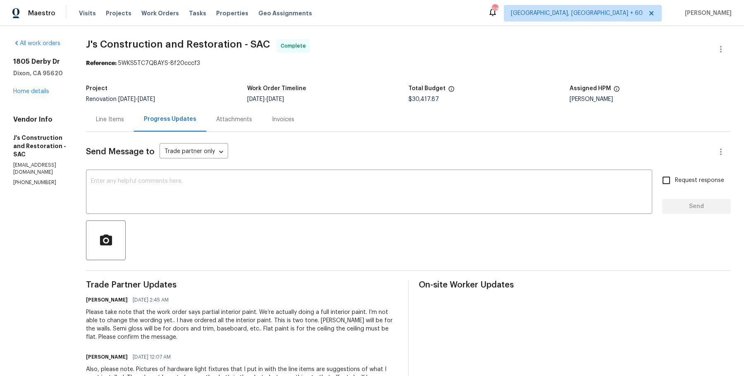
click at [252, 116] on div "Attachments" at bounding box center [234, 119] width 36 height 8
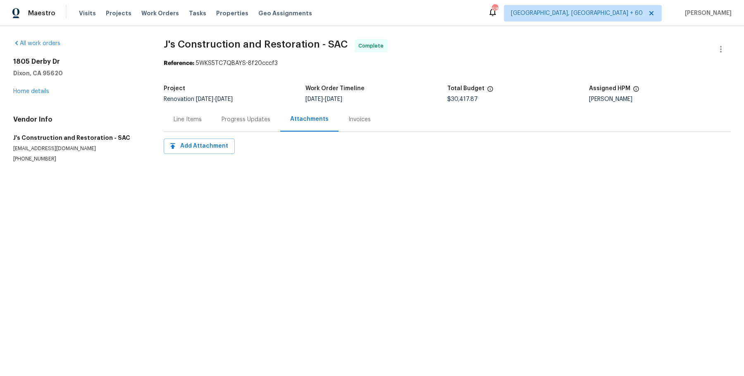
click at [355, 118] on div "Invoices" at bounding box center [359, 119] width 22 height 8
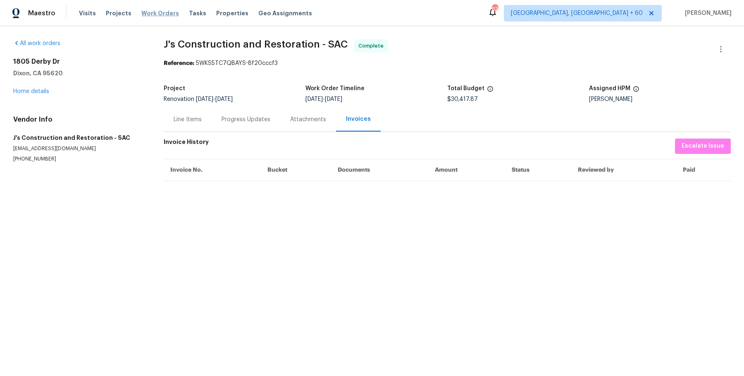
click at [163, 14] on span "Work Orders" at bounding box center [160, 13] width 38 height 8
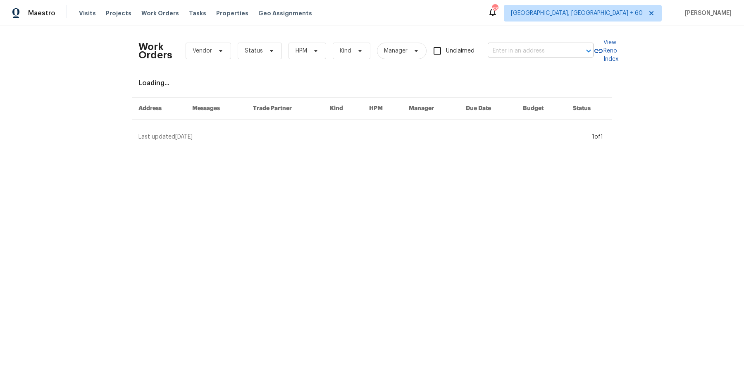
click at [529, 52] on input "text" at bounding box center [529, 51] width 83 height 13
paste input "[STREET_ADDRESS][PERSON_NAME]"
type input "[STREET_ADDRESS][PERSON_NAME]"
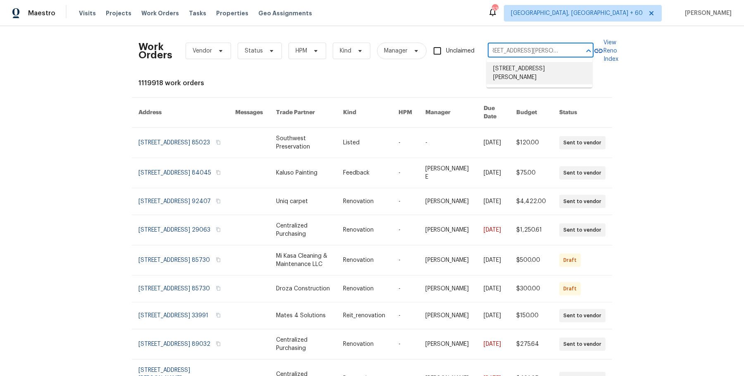
click at [525, 67] on li "[STREET_ADDRESS][PERSON_NAME]" at bounding box center [539, 73] width 106 height 22
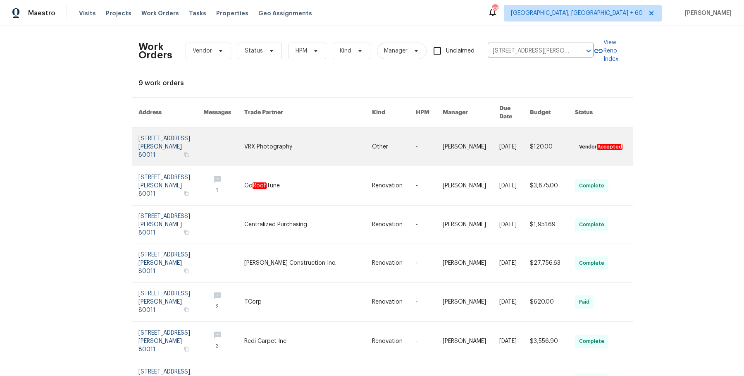
click at [436, 142] on td "[PERSON_NAME]" at bounding box center [464, 147] width 57 height 38
click at [416, 137] on link at bounding box center [429, 147] width 27 height 38
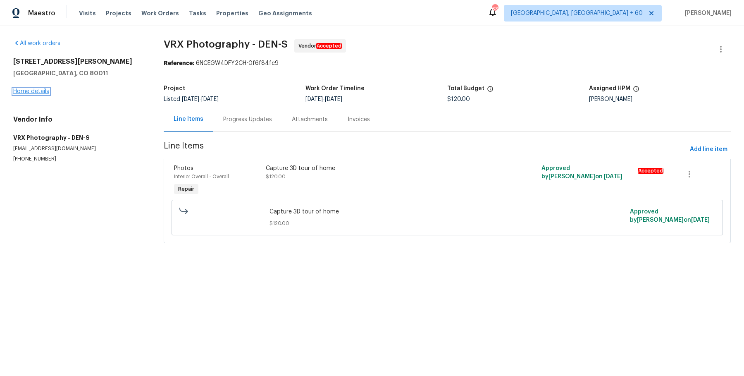
click at [28, 91] on link "Home details" at bounding box center [31, 91] width 36 height 6
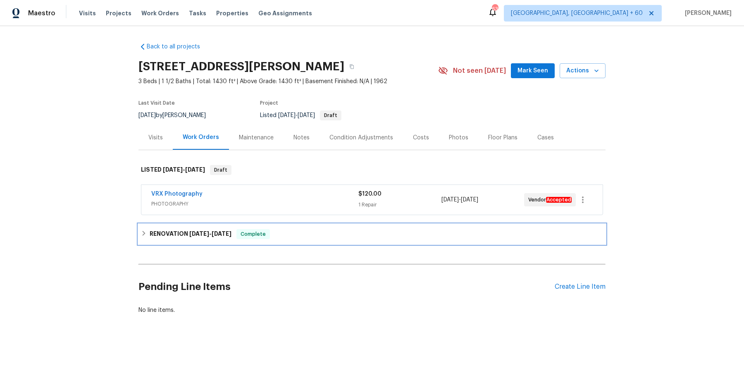
click at [262, 232] on span "Complete" at bounding box center [253, 234] width 32 height 8
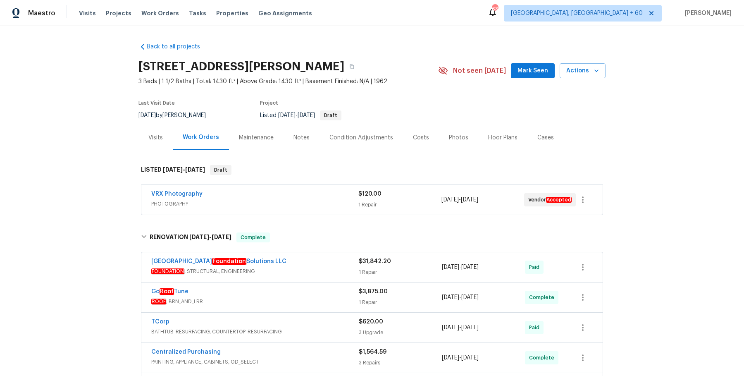
click at [279, 267] on span "FOUNDATION , STRUCTURAL, ENGINEERING" at bounding box center [254, 271] width 207 height 8
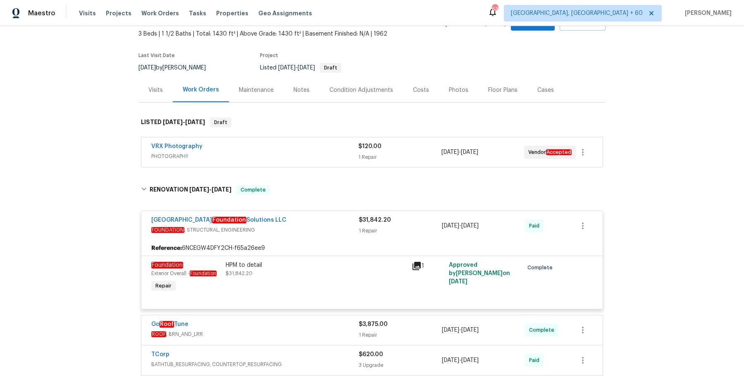
scroll to position [59, 0]
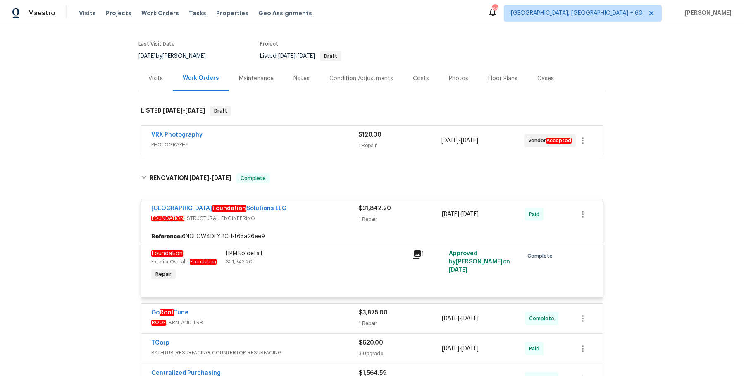
click at [299, 320] on span "ROOF , BRN_AND_LRR" at bounding box center [254, 322] width 207 height 8
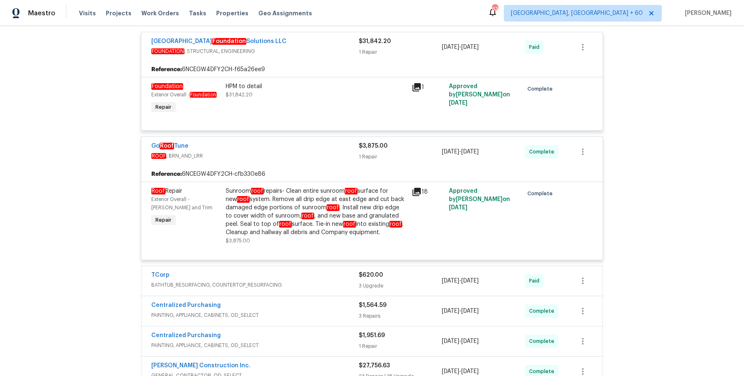
scroll to position [226, 0]
click at [330, 278] on div "TCorp" at bounding box center [254, 276] width 207 height 10
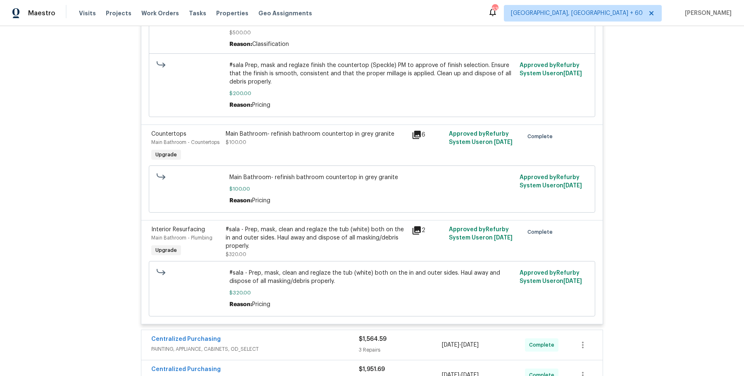
scroll to position [613, 0]
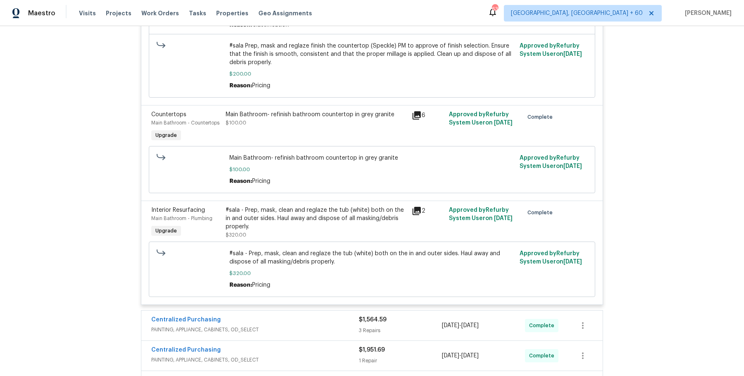
click at [322, 327] on span "PAINTING, APPLIANCE, CABINETS, OD_SELECT" at bounding box center [254, 329] width 207 height 8
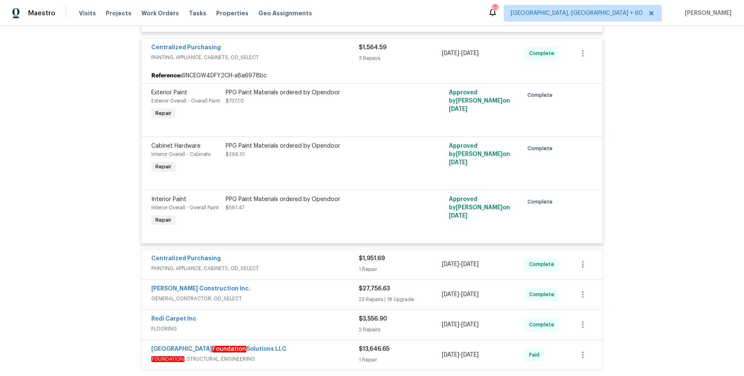
scroll to position [1006, 0]
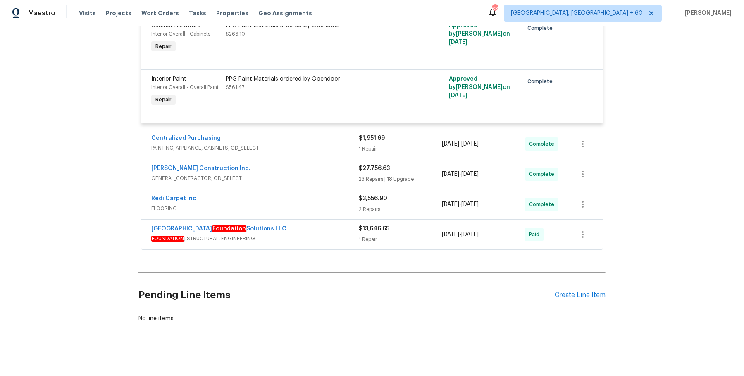
click at [312, 146] on span "PAINTING, APPLIANCE, CABINETS, OD_SELECT" at bounding box center [254, 148] width 207 height 8
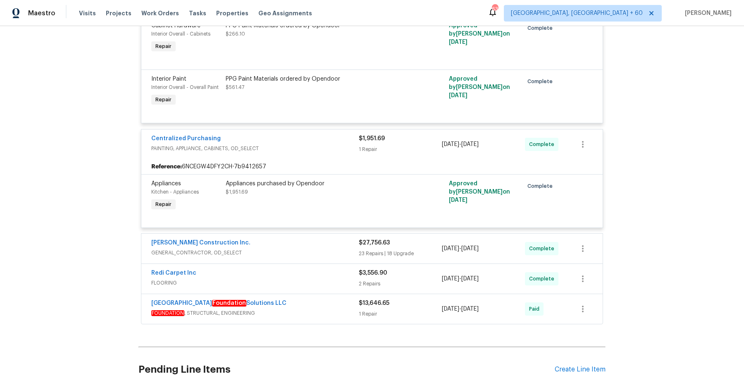
click at [302, 234] on div "[PERSON_NAME] Construction Inc. GENERAL_CONTRACTOR, OD_SELECT $27,756.63 23 Rep…" at bounding box center [371, 249] width 461 height 30
click at [302, 245] on div "[PERSON_NAME] Construction Inc." at bounding box center [254, 243] width 207 height 10
